Goal: Information Seeking & Learning: Find specific fact

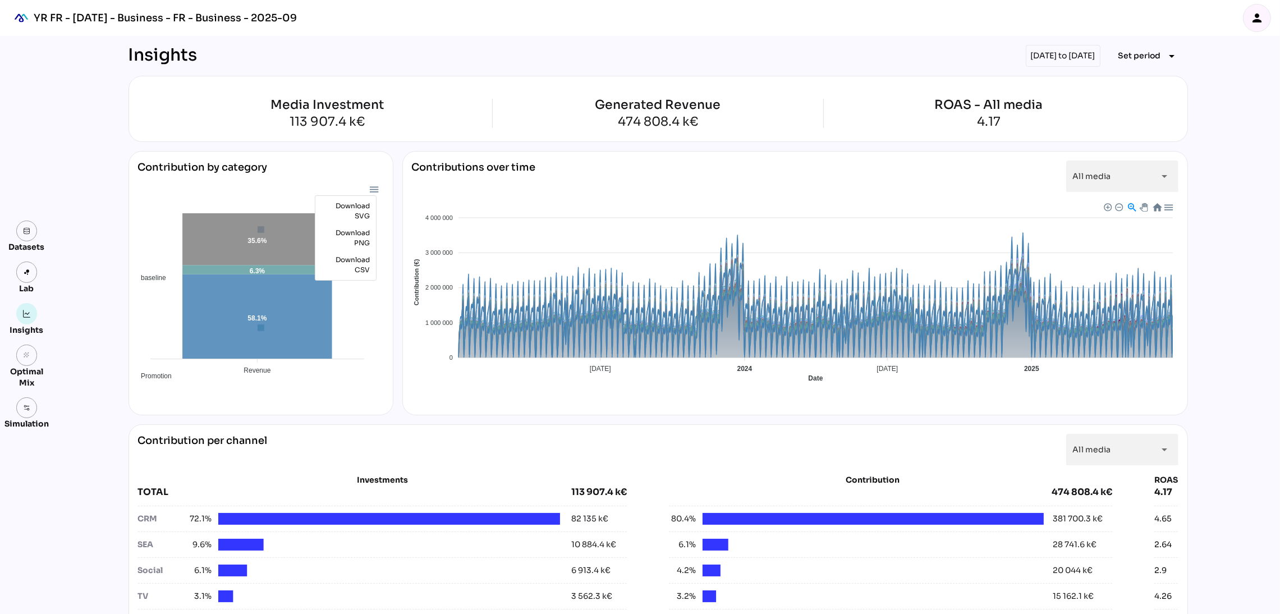
click at [1245, 26] on div "person" at bounding box center [1257, 18] width 28 height 28
click at [1257, 23] on icon "person" at bounding box center [1257, 17] width 13 height 13
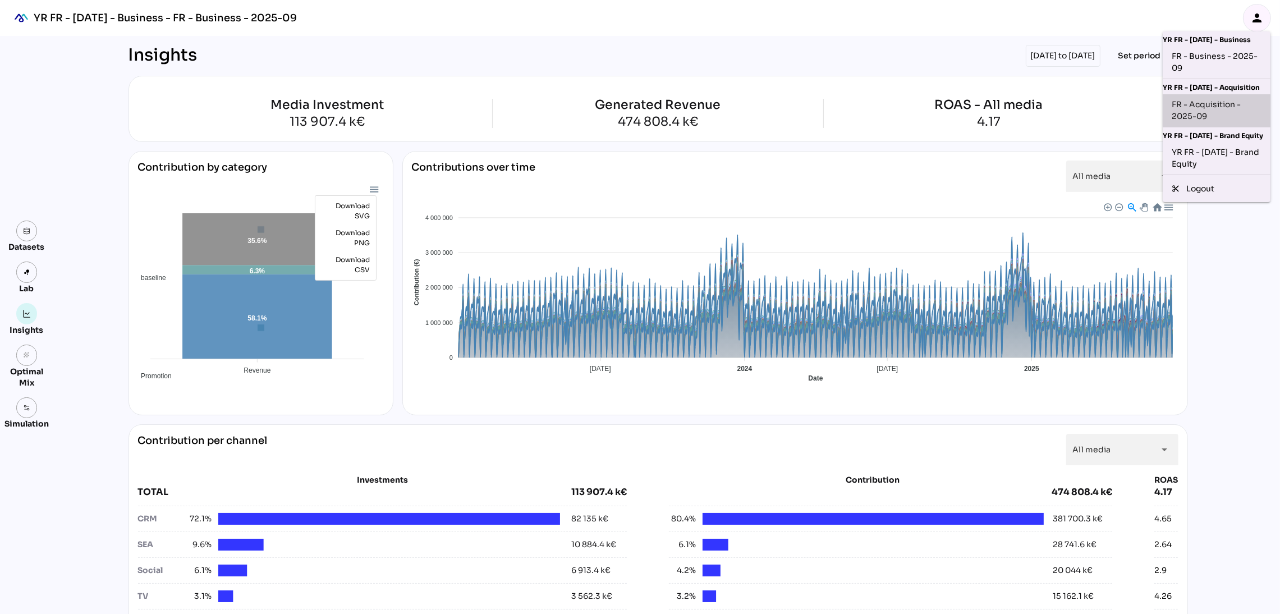
click at [1211, 109] on div "FR - Acquisition - 2025-09" at bounding box center [1217, 111] width 90 height 24
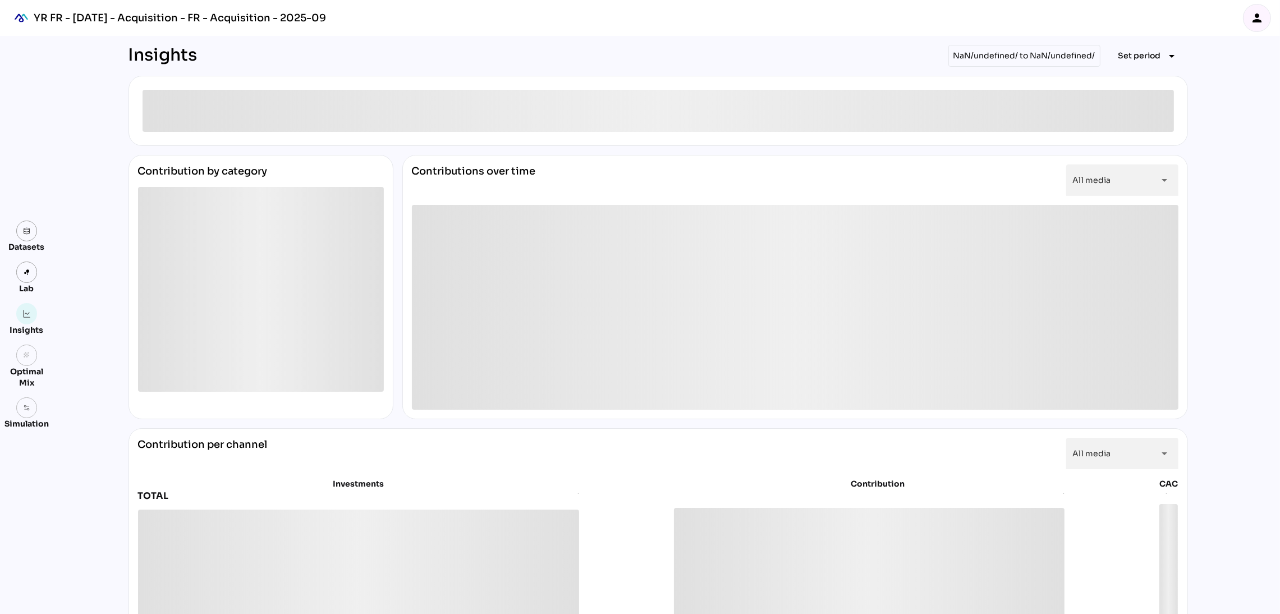
click at [1259, 4] on div "person" at bounding box center [1257, 18] width 28 height 28
click at [1170, 33] on div "YR FR - [DATE] - Acquisition - FR - Acquisition - 2025-09 person" at bounding box center [640, 18] width 1280 height 36
click at [1154, 65] on button "Set period arrow_drop_down" at bounding box center [1149, 56] width 79 height 20
click at [1151, 81] on div "All Available Dates" at bounding box center [1143, 80] width 75 height 10
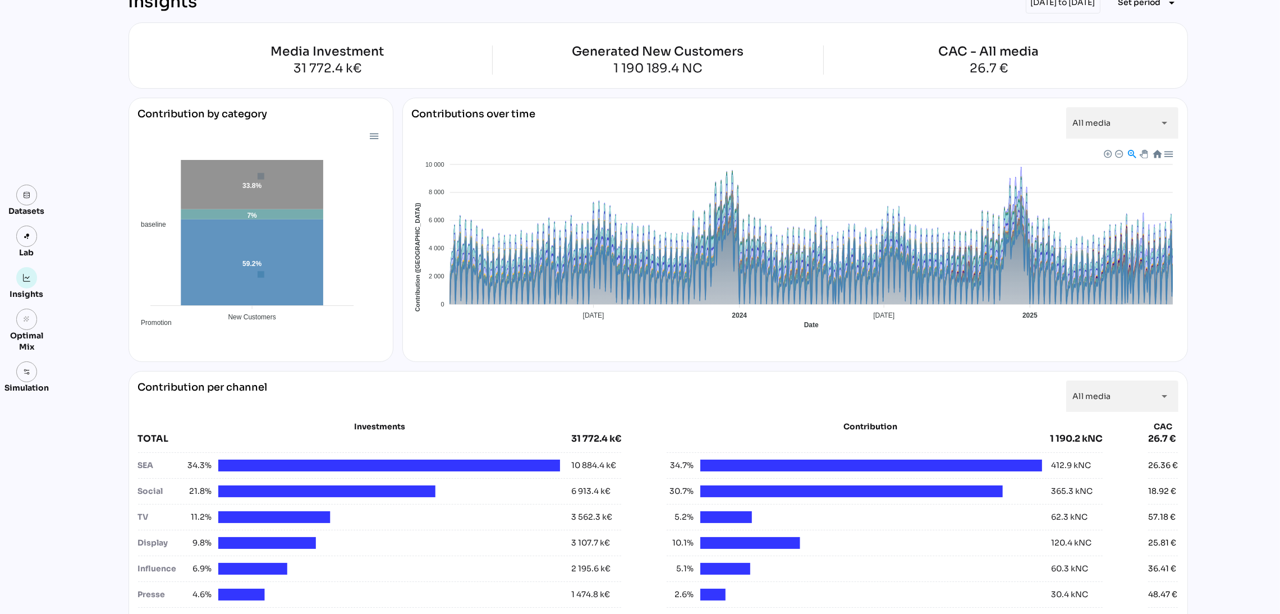
scroll to position [53, 0]
drag, startPoint x: 608, startPoint y: 69, endPoint x: 685, endPoint y: 74, distance: 77.6
click at [685, 74] on div "1 190 189.4 NC" at bounding box center [659, 69] width 172 height 12
copy div "1 190 189.4"
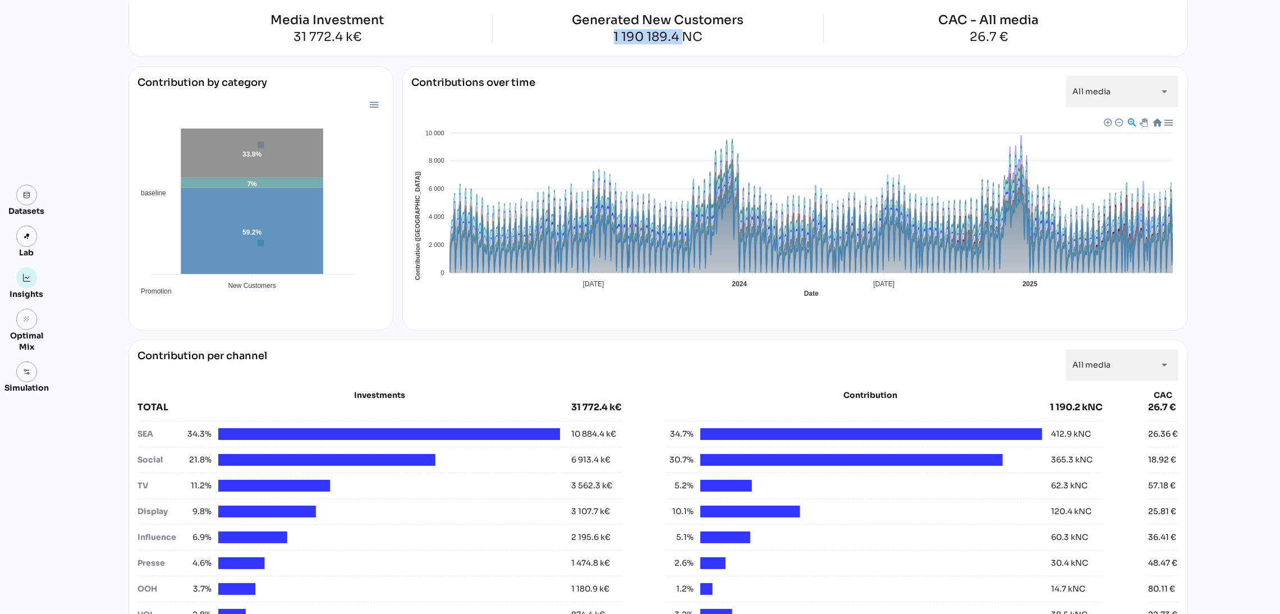
scroll to position [97, 0]
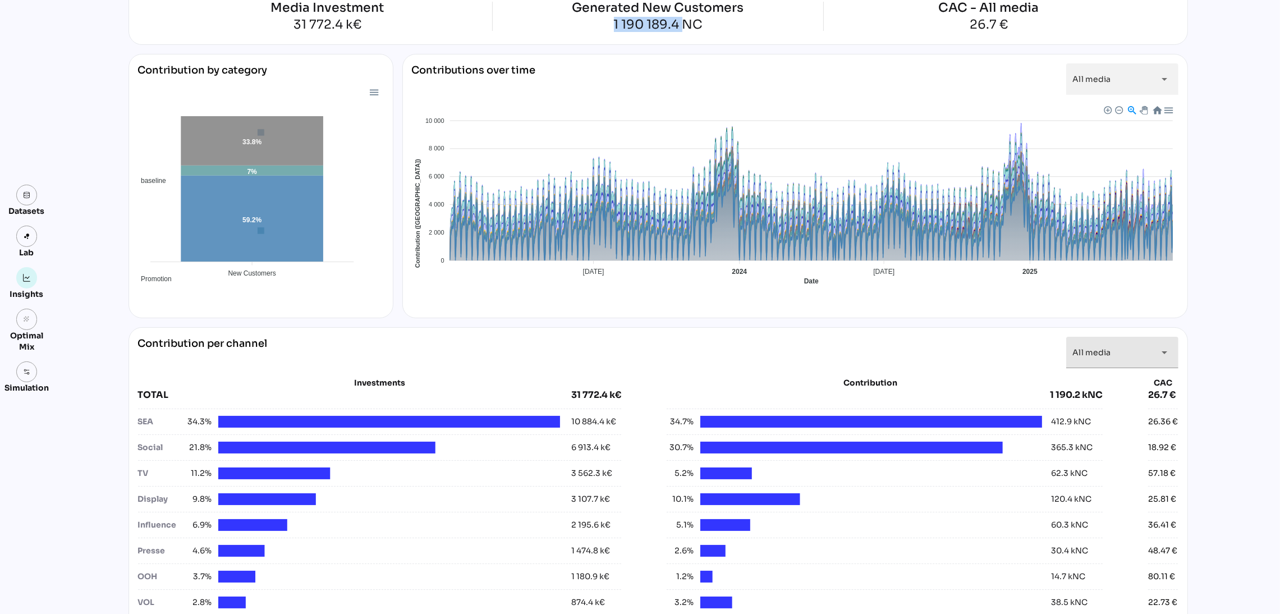
click at [1096, 357] on span "All media" at bounding box center [1092, 352] width 38 height 10
drag, startPoint x: 1051, startPoint y: 419, endPoint x: 1071, endPoint y: 425, distance: 20.1
click at [1071, 425] on div "412.9 kNC" at bounding box center [1071, 422] width 40 height 12
copy div "412.9"
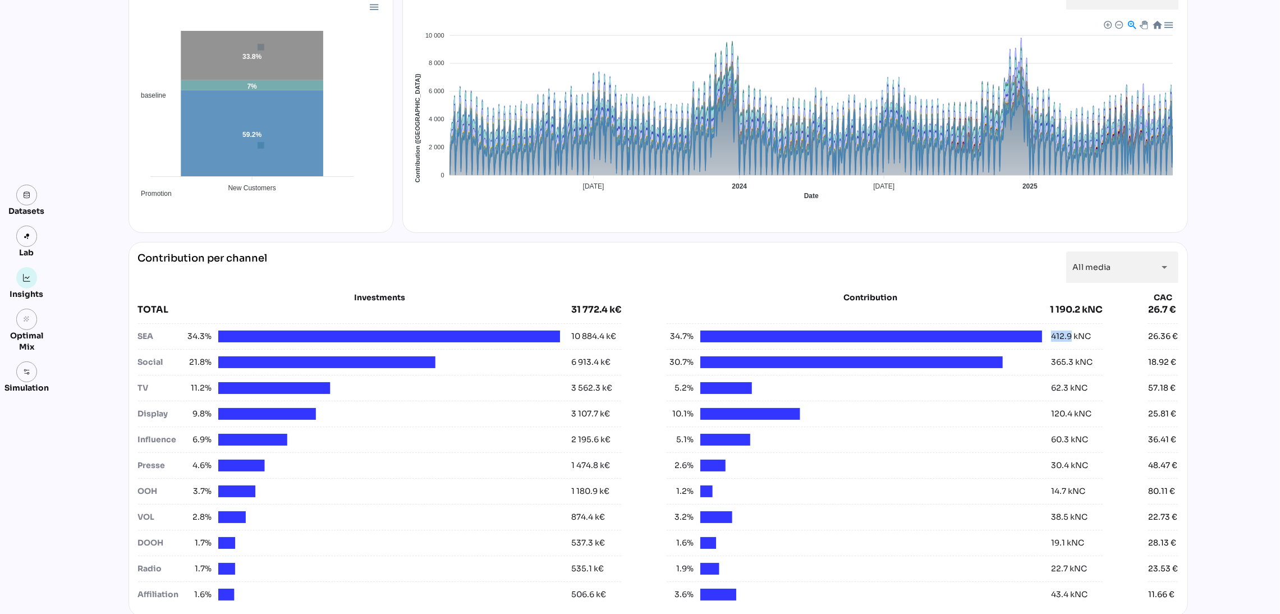
scroll to position [221, 0]
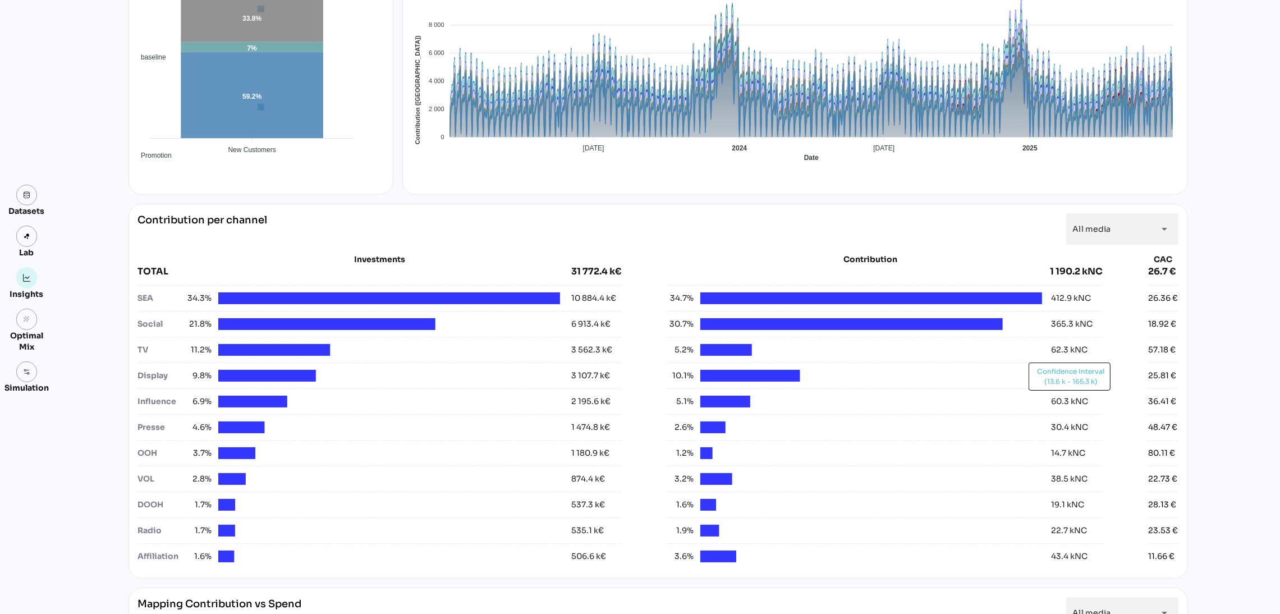
drag, startPoint x: 1069, startPoint y: 404, endPoint x: 1086, endPoint y: 356, distance: 50.3
click at [1074, 385] on div "34.7% 412.9 kNC 30.7% 365.3 kNC 5.2% 62.3 kNC 10.1% 120.4 kNC 5.1% 60.3 kNC 2.6…" at bounding box center [885, 427] width 436 height 284
click at [1138, 223] on div "All media *********" at bounding box center [1112, 228] width 79 height 31
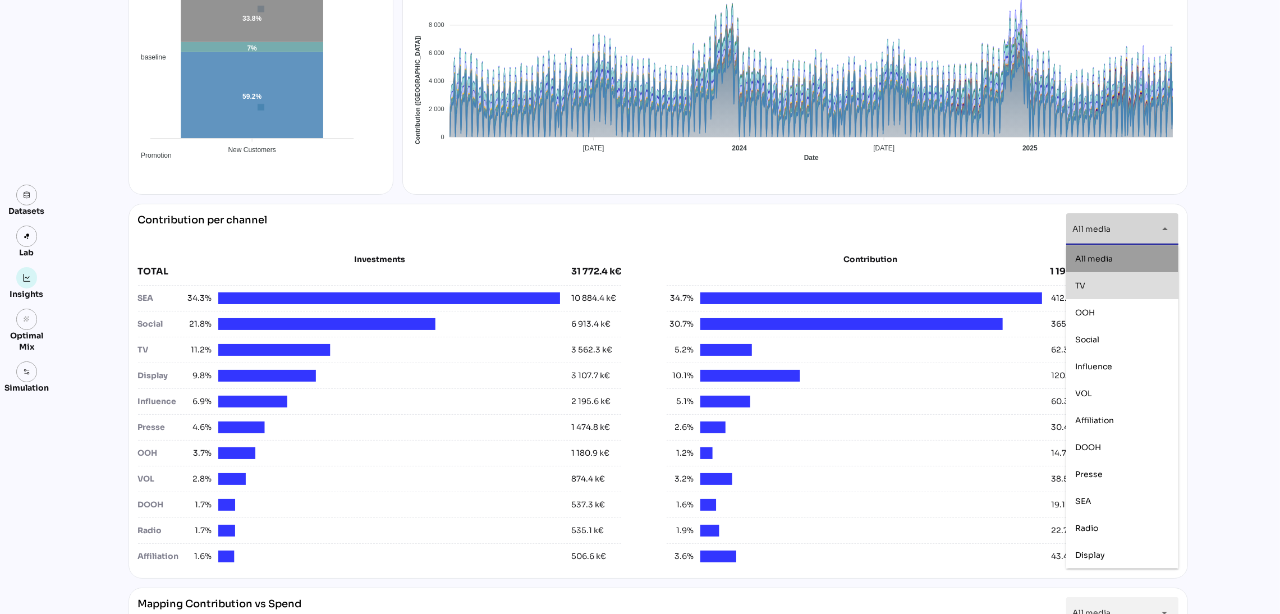
click at [1119, 285] on div "TV" at bounding box center [1123, 286] width 94 height 10
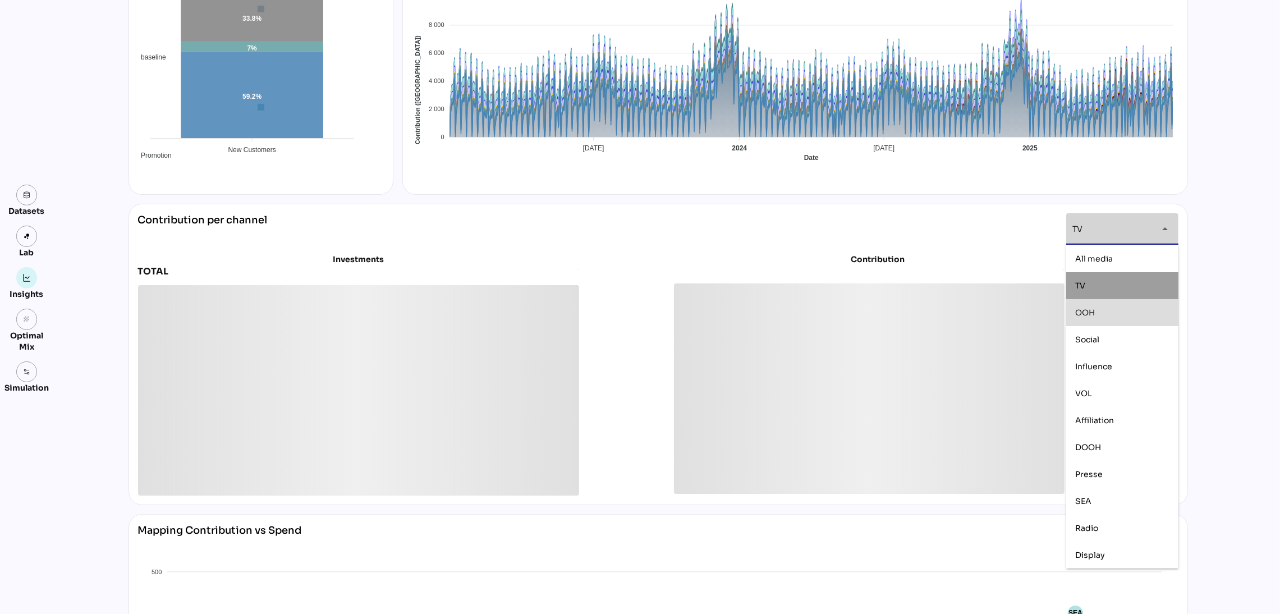
click at [1118, 308] on div "OOH" at bounding box center [1123, 313] width 94 height 10
click at [1119, 335] on div "Social" at bounding box center [1123, 340] width 94 height 10
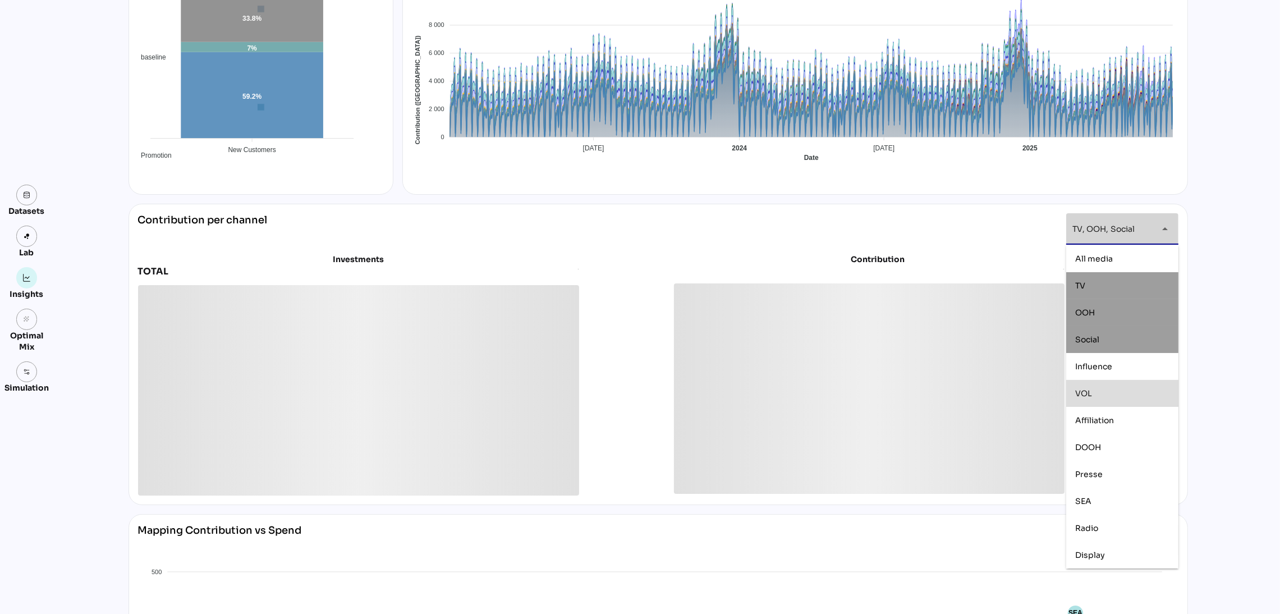
click at [1120, 397] on div "VOL" at bounding box center [1123, 393] width 94 height 10
click at [1115, 447] on div "DOOH" at bounding box center [1123, 447] width 94 height 10
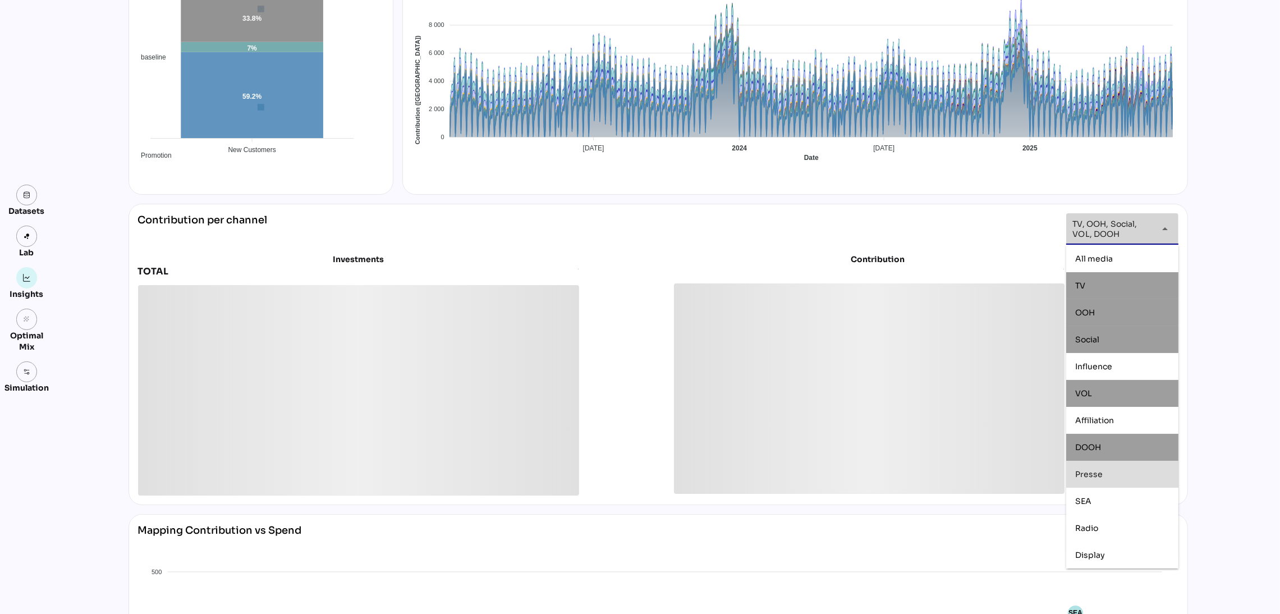
click at [1118, 463] on div "Presse" at bounding box center [1123, 474] width 112 height 27
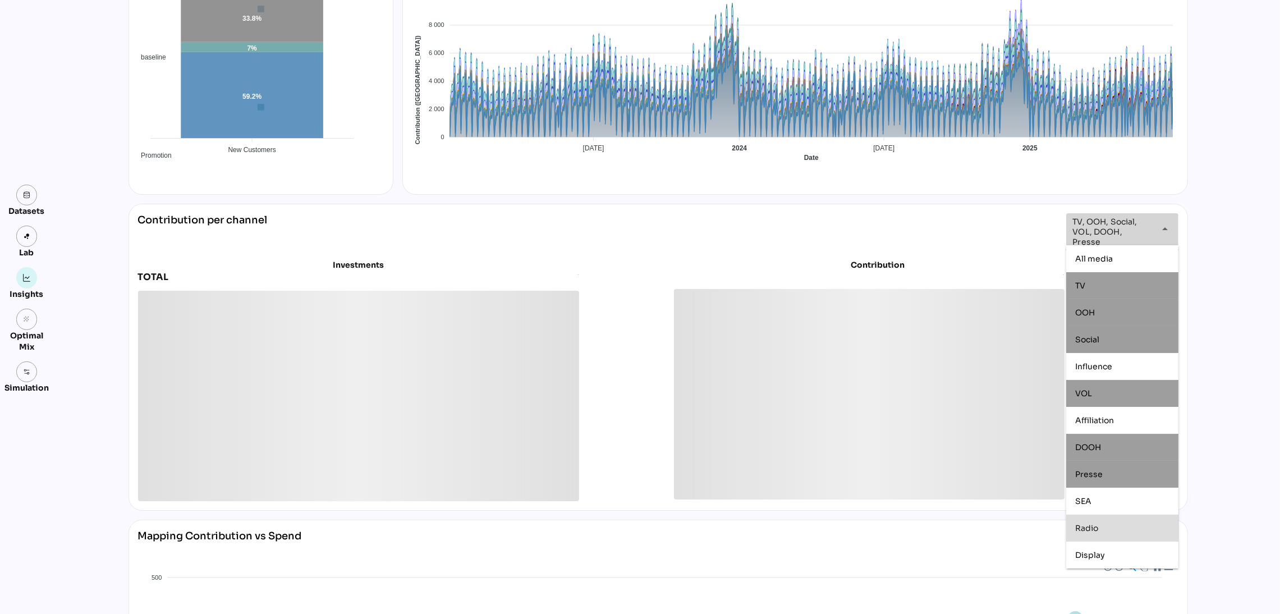
click at [1116, 523] on div "Radio" at bounding box center [1123, 528] width 94 height 10
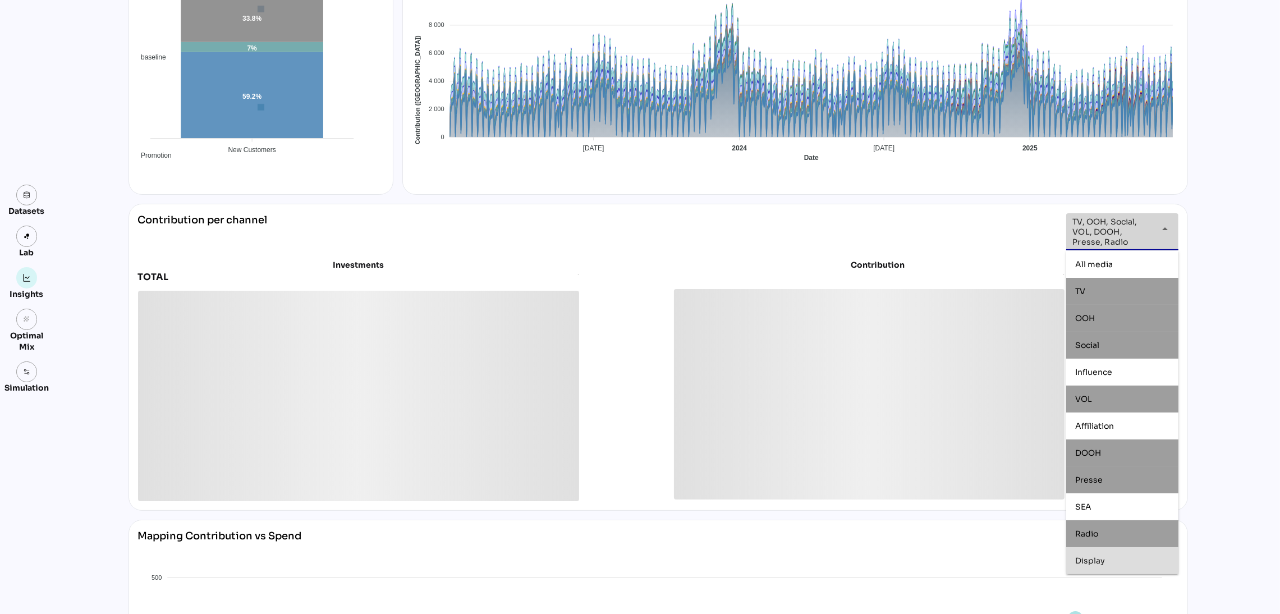
click at [1119, 556] on div "Display" at bounding box center [1123, 561] width 94 height 10
type input "**********"
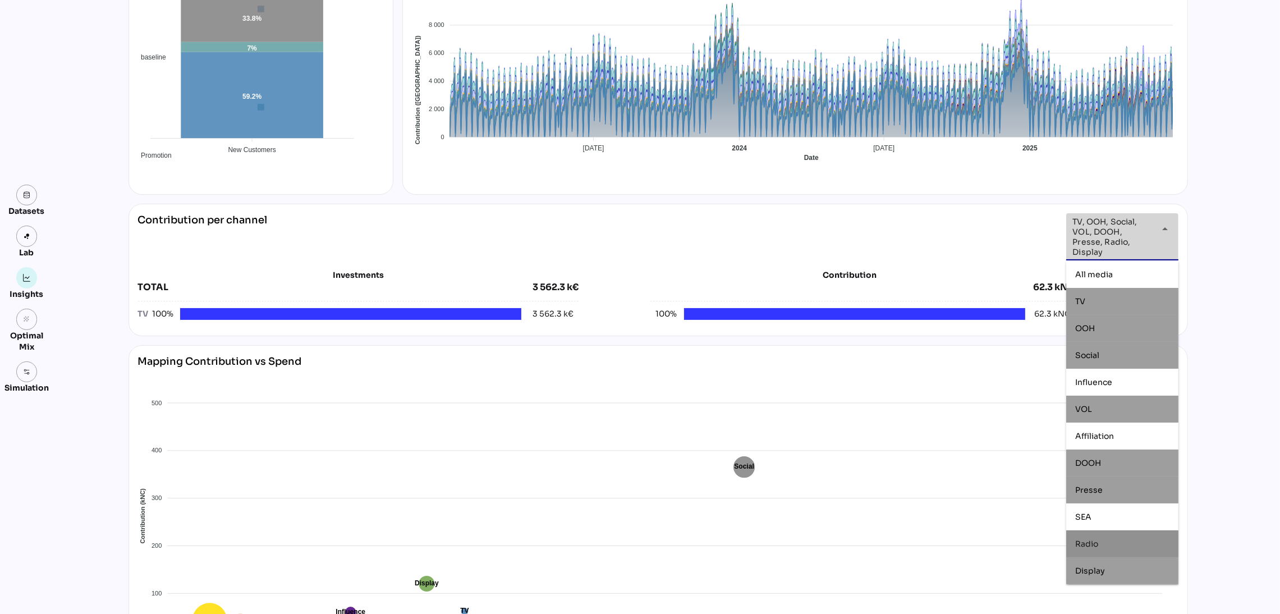
click at [1218, 483] on div "Datasets Lab Insights grain Optimal Mix Simulation Insights [DATE] to [DATE] Se…" at bounding box center [640, 398] width 1280 height 1166
